Goal: Task Accomplishment & Management: Use online tool/utility

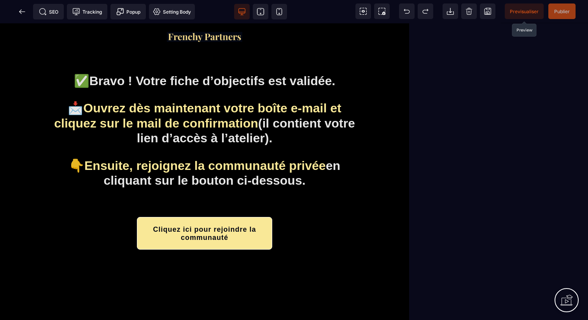
click at [515, 19] on span "Previsualiser" at bounding box center [524, 11] width 39 height 16
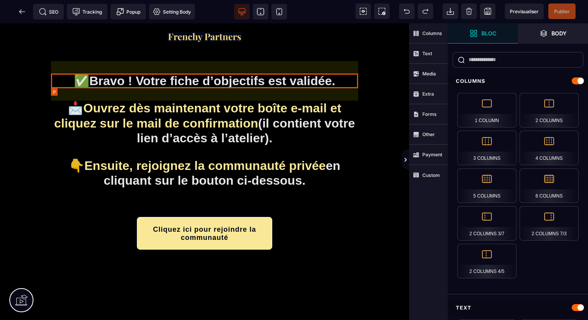
click at [339, 83] on p "✅ Bravo ! Votre fiche d’objectifs est validée." at bounding box center [204, 80] width 307 height 15
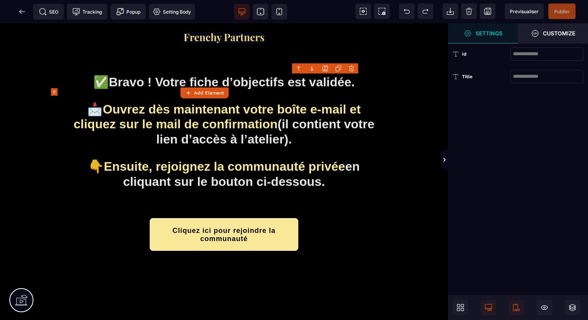
click at [339, 83] on b "Bravo ! Votre fiche d’objectifs est validée." at bounding box center [232, 82] width 246 height 14
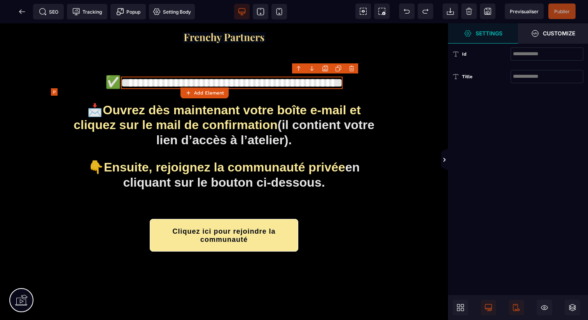
select select "***"
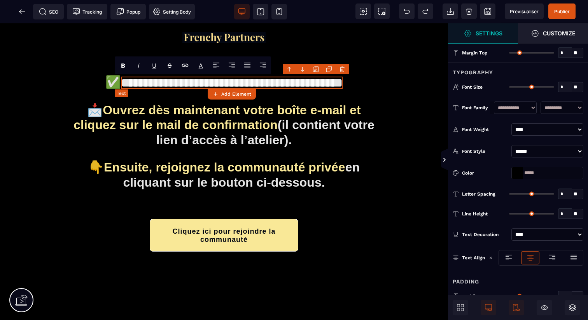
type input "*"
type input "**"
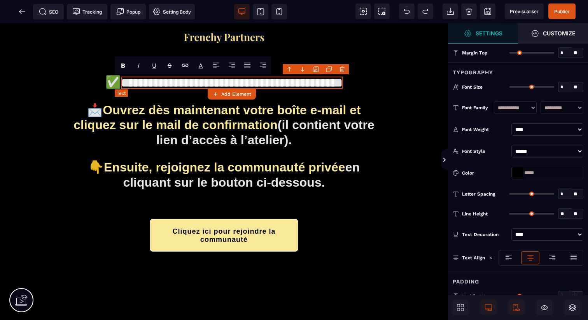
type input "*"
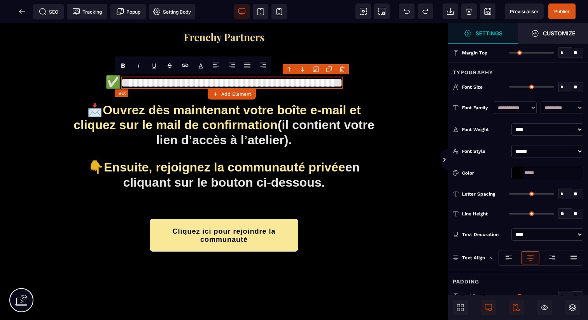
type input "*"
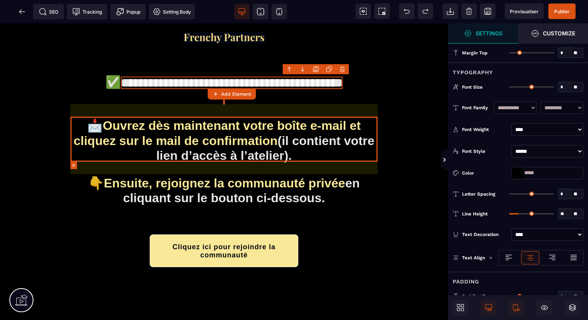
click at [313, 150] on p "📩 Ouvrez dès maintenant votre boîte e-mail et cliquez sur le mail de confirmati…" at bounding box center [223, 140] width 307 height 45
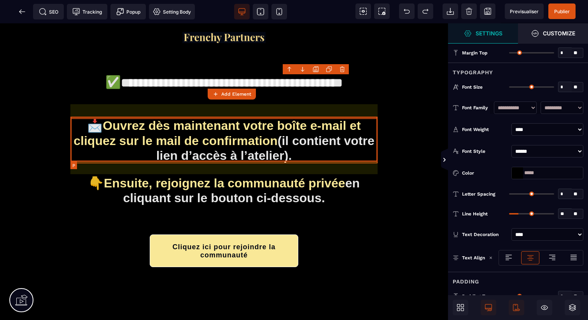
click at [313, 150] on p "📩 Ouvrez dès maintenant votre boîte e-mail et cliquez sur le mail de confirmati…" at bounding box center [223, 140] width 307 height 45
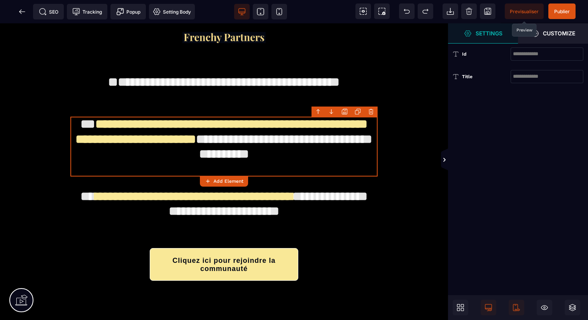
click at [518, 8] on span "Previsualiser" at bounding box center [524, 11] width 39 height 16
click at [441, 158] on icon at bounding box center [444, 160] width 6 height 6
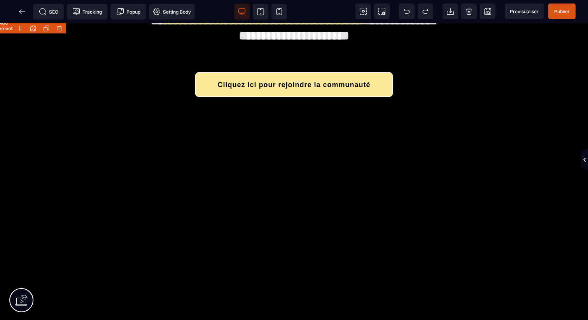
click at [446, 206] on div "**********" at bounding box center [294, 126] width 588 height 565
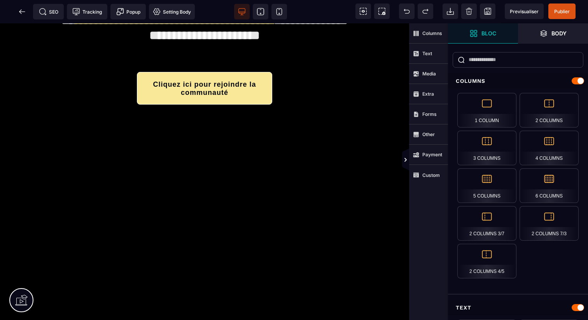
scroll to position [175, 0]
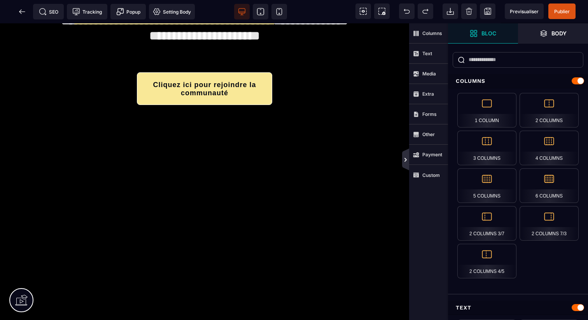
click at [407, 160] on icon at bounding box center [405, 160] width 6 height 6
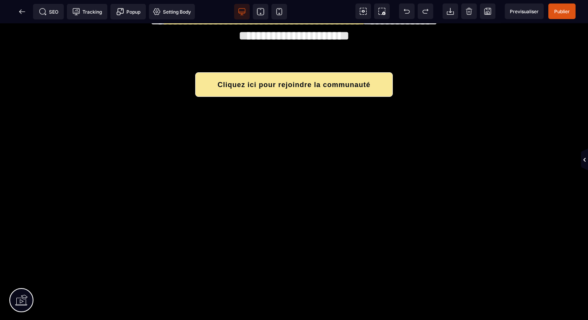
scroll to position [0, 0]
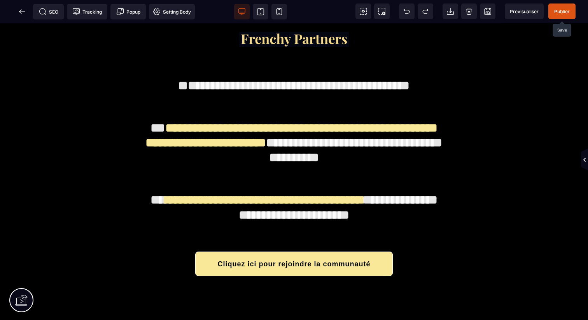
click at [567, 9] on span "Publier" at bounding box center [562, 12] width 16 height 6
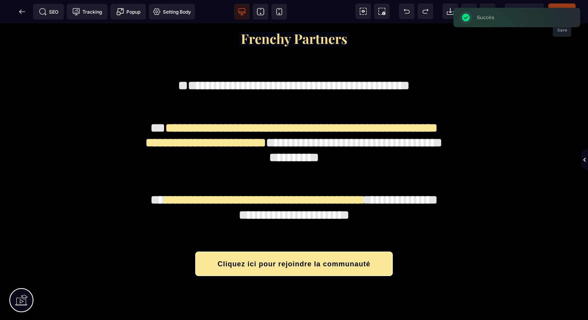
click at [19, 12] on icon at bounding box center [22, 12] width 8 height 8
